Goal: Check status

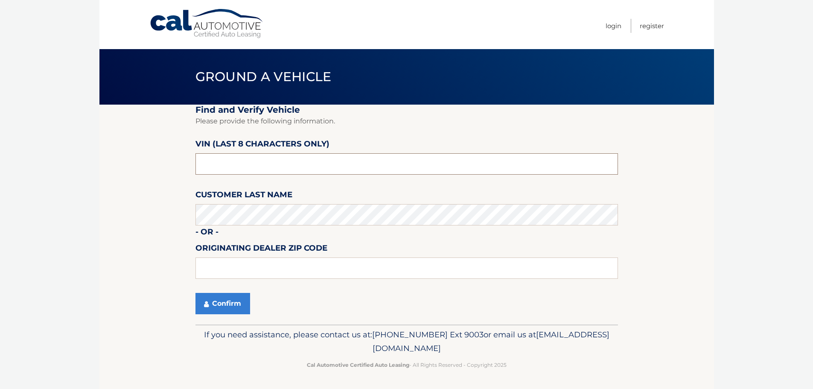
click at [310, 167] on input "text" at bounding box center [406, 163] width 422 height 21
click at [279, 160] on input "text" at bounding box center [406, 163] width 422 height 21
type input "183645**"
type input "15146"
click at [220, 300] on button "Confirm" at bounding box center [222, 303] width 55 height 21
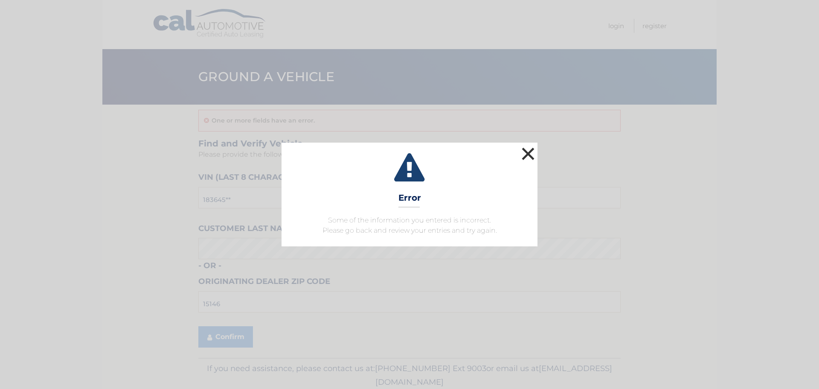
click at [530, 155] on button "×" at bounding box center [528, 153] width 17 height 17
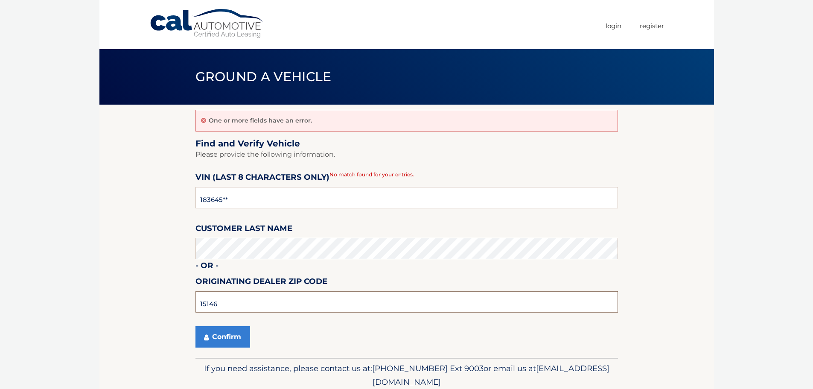
click at [247, 309] on input "15146" at bounding box center [406, 301] width 422 height 21
click at [213, 337] on button "Confirm" at bounding box center [222, 336] width 55 height 21
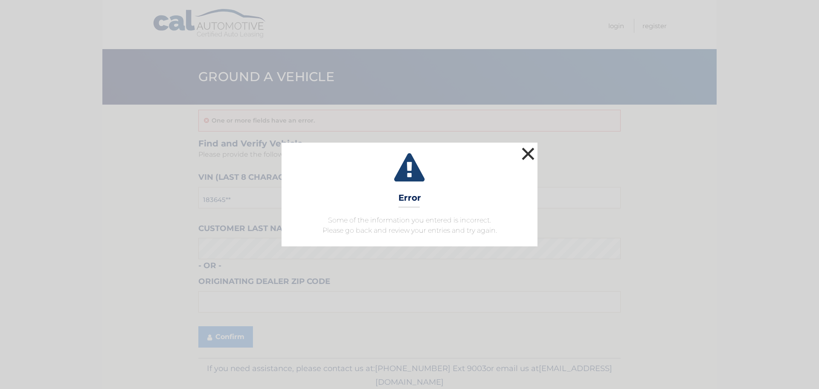
click at [527, 152] on button "×" at bounding box center [528, 153] width 17 height 17
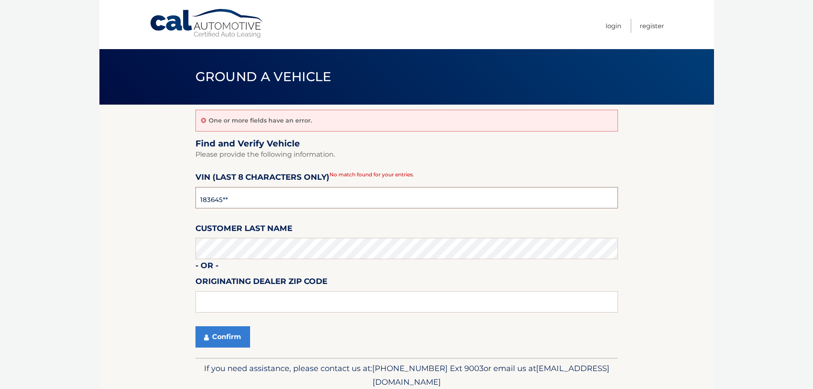
click at [201, 199] on input "183645**" at bounding box center [406, 197] width 422 height 21
type input "NT183645"
click at [212, 341] on button "Confirm" at bounding box center [222, 336] width 55 height 21
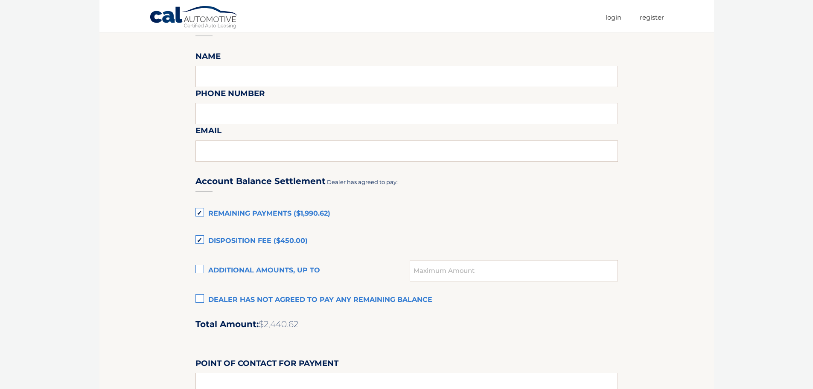
scroll to position [469, 0]
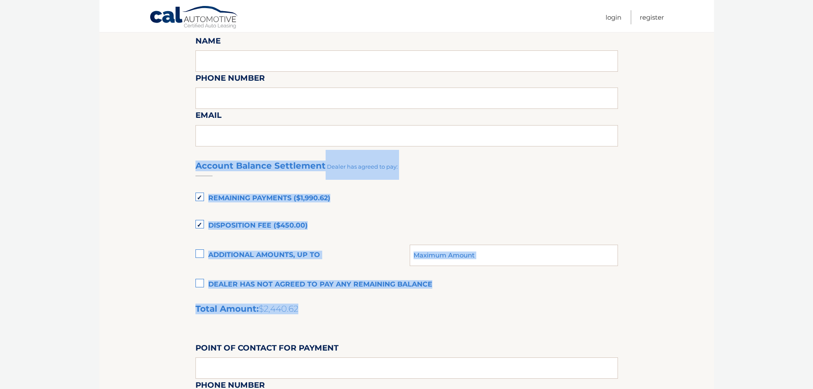
drag, startPoint x: 317, startPoint y: 308, endPoint x: 195, endPoint y: 168, distance: 186.3
click at [195, 168] on div "Account Balance Settlement Dealer has agreed to pay: Remaining Payments ($1,990…" at bounding box center [406, 339] width 422 height 378
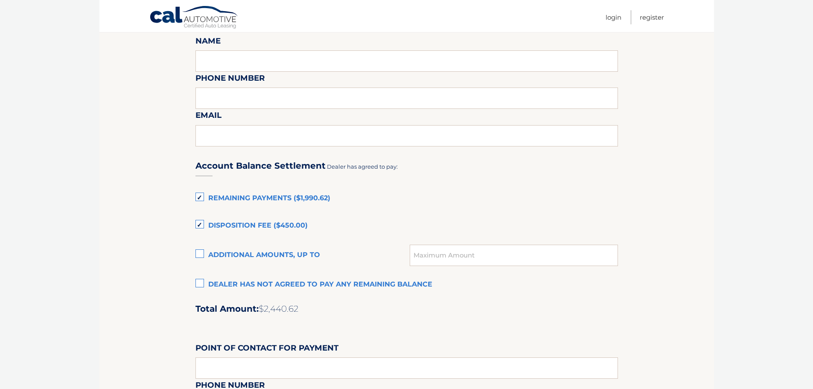
click at [638, 228] on section "Maturity Date: 02/28/2026 Or, click here to be directed to a quote for dealer p…" at bounding box center [406, 102] width 614 height 935
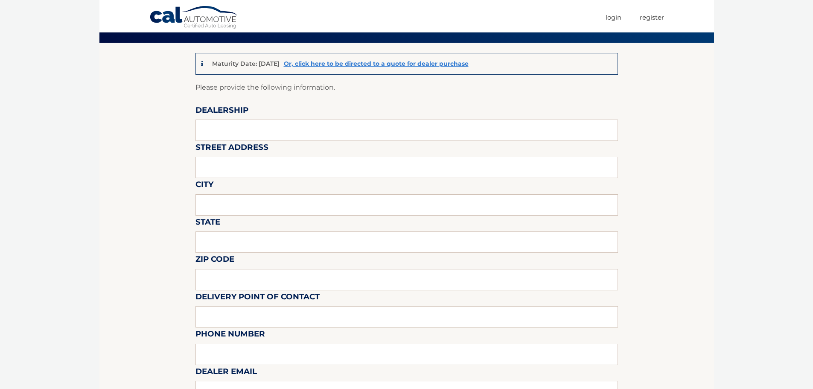
scroll to position [0, 0]
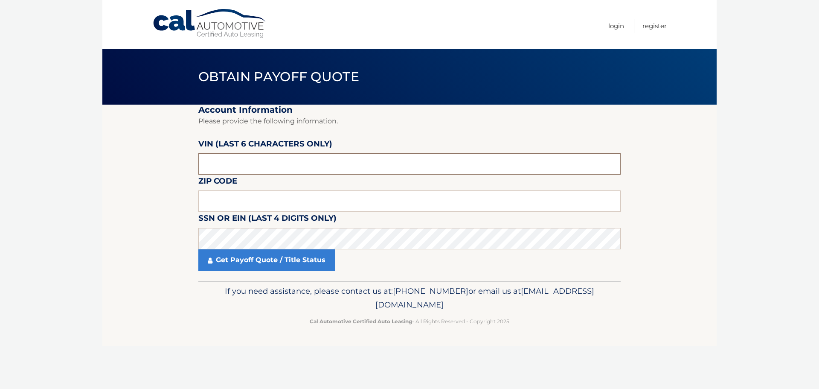
click at [320, 166] on input "text" at bounding box center [409, 163] width 422 height 21
click at [798, 289] on body "Cal Automotive Menu Login Register Obtain Payoff Quote" at bounding box center [409, 194] width 819 height 389
click at [374, 166] on input "text" at bounding box center [409, 163] width 422 height 21
type input "183645"
click at [265, 203] on input "text" at bounding box center [409, 200] width 422 height 21
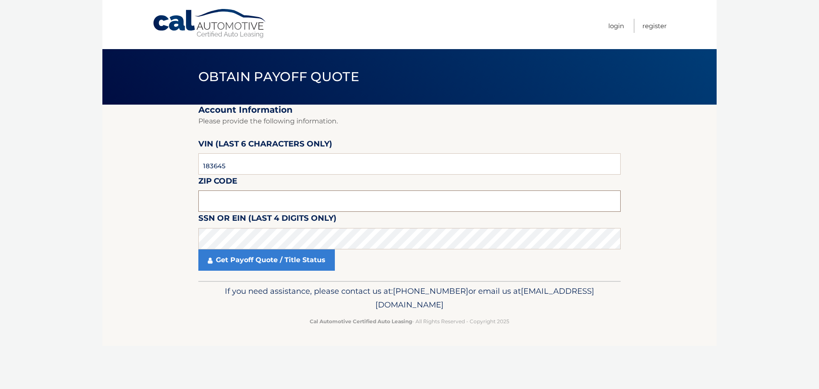
click at [524, 203] on input "text" at bounding box center [409, 200] width 422 height 21
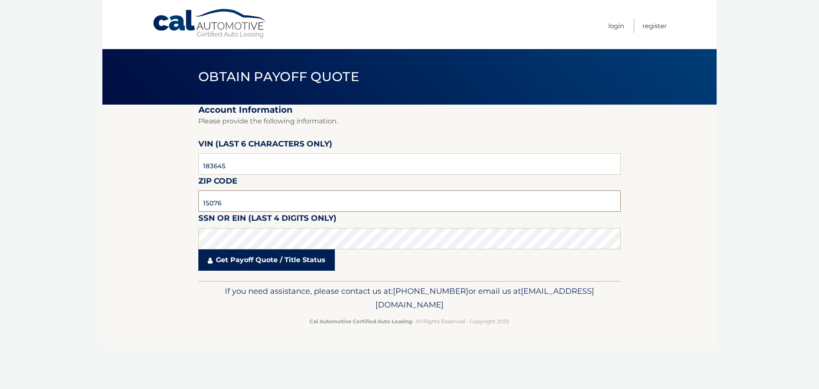
type input "15076"
click at [291, 258] on link "Get Payoff Quote / Title Status" at bounding box center [266, 259] width 137 height 21
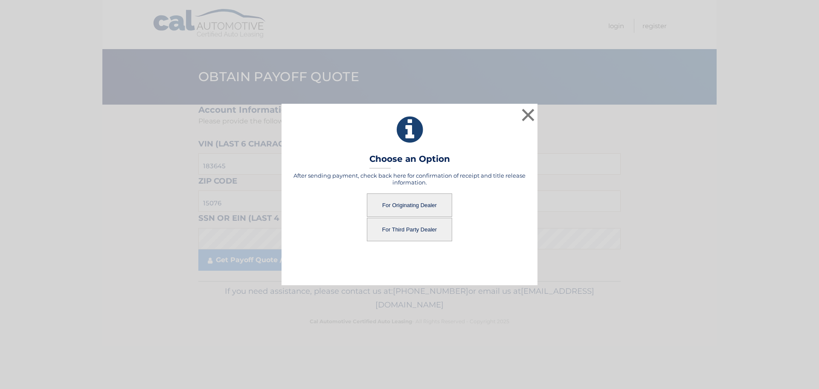
click at [415, 194] on button "For Originating Dealer" at bounding box center [409, 204] width 85 height 23
click at [415, 202] on button "For Originating Dealer" at bounding box center [409, 204] width 85 height 23
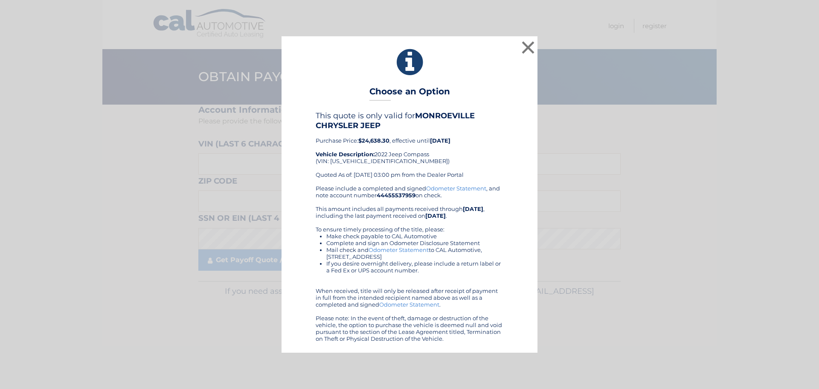
click at [605, 192] on div "× Choose an Option This quote is only valid for MONROEVILLE CHRYSLER JEEP Purch…" at bounding box center [409, 194] width 812 height 316
